Goal: Find contact information: Find contact information

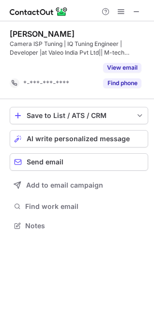
scroll to position [5, 4]
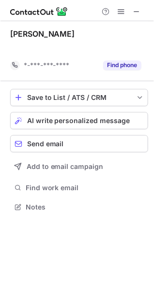
scroll to position [185, 154]
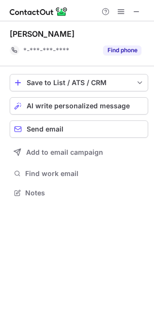
click at [16, 211] on div "[PERSON_NAME] *-***-***-**** Find phone Save to List / ATS / CRM List Select Le…" at bounding box center [77, 164] width 154 height 287
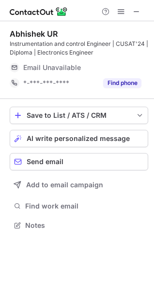
scroll to position [219, 154]
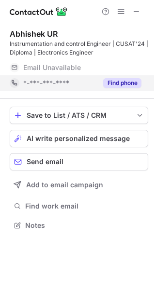
click at [125, 84] on button "Find phone" at bounding box center [122, 83] width 38 height 10
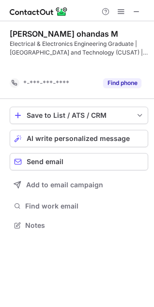
scroll to position [4, 4]
